Goal: Task Accomplishment & Management: Use online tool/utility

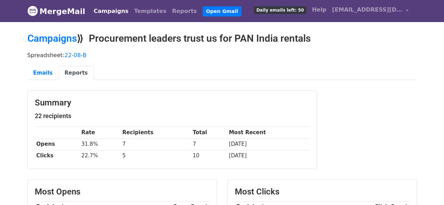
scroll to position [9, 0]
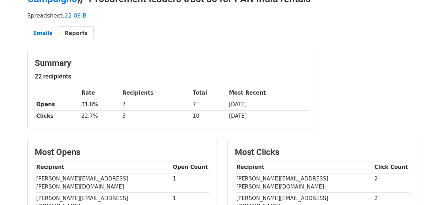
scroll to position [90, 0]
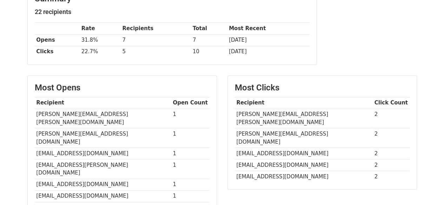
click at [273, 115] on td "[PERSON_NAME][EMAIL_ADDRESS][PERSON_NAME][DOMAIN_NAME]" at bounding box center [304, 119] width 138 height 20
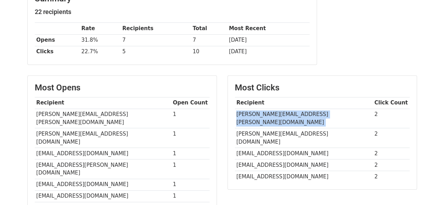
click at [273, 115] on td "[PERSON_NAME][EMAIL_ADDRESS][PERSON_NAME][DOMAIN_NAME]" at bounding box center [304, 119] width 138 height 20
copy tr "[PERSON_NAME][EMAIL_ADDRESS][PERSON_NAME][DOMAIN_NAME]"
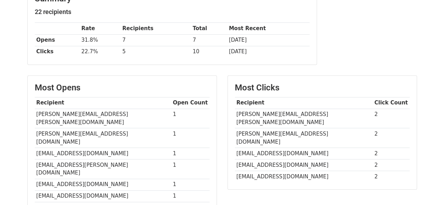
click at [266, 128] on td "[PERSON_NAME][EMAIL_ADDRESS][DOMAIN_NAME]" at bounding box center [304, 138] width 138 height 20
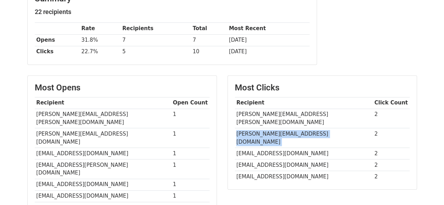
click at [266, 128] on td "[PERSON_NAME][EMAIL_ADDRESS][DOMAIN_NAME]" at bounding box center [304, 138] width 138 height 20
copy tr "[PERSON_NAME][EMAIL_ADDRESS][DOMAIN_NAME]"
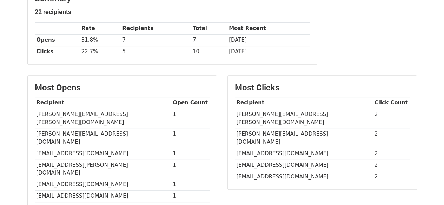
click at [270, 148] on td "[EMAIL_ADDRESS][DOMAIN_NAME]" at bounding box center [304, 154] width 138 height 12
copy tr "[EMAIL_ADDRESS][DOMAIN_NAME]"
click at [282, 159] on td "[EMAIL_ADDRESS][DOMAIN_NAME]" at bounding box center [304, 165] width 138 height 12
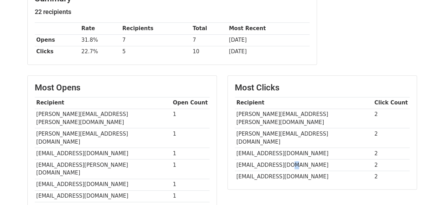
click at [282, 159] on td "[EMAIL_ADDRESS][DOMAIN_NAME]" at bounding box center [304, 165] width 138 height 12
copy tr "[EMAIL_ADDRESS][DOMAIN_NAME]"
